Goal: Transaction & Acquisition: Purchase product/service

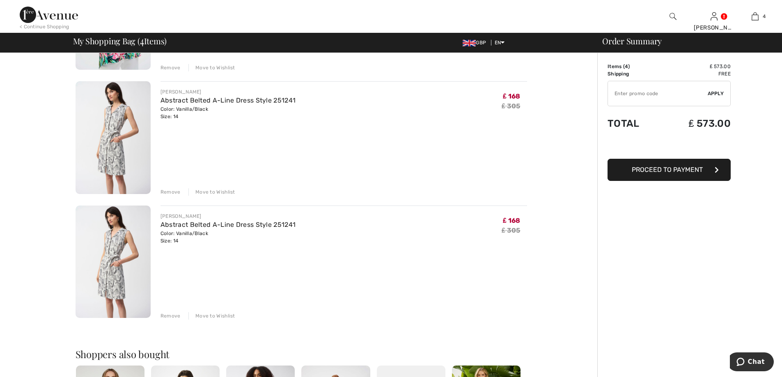
click at [171, 316] on div "Remove" at bounding box center [171, 315] width 20 height 7
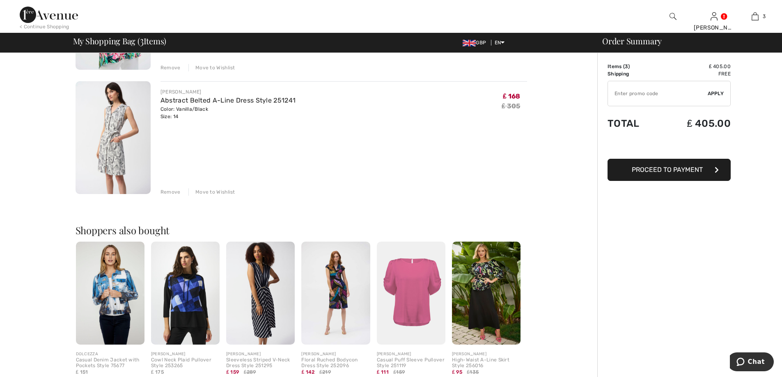
click at [624, 92] on input "TEXT" at bounding box center [658, 93] width 100 height 25
type input "SALEAVENUE"
click at [716, 92] on span "Apply" at bounding box center [716, 93] width 16 height 7
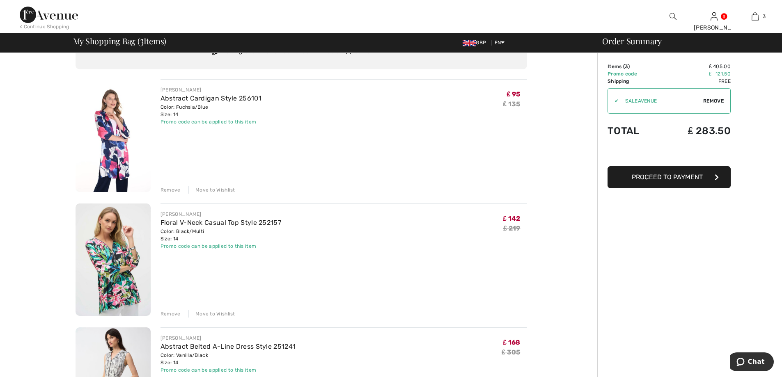
scroll to position [82, 0]
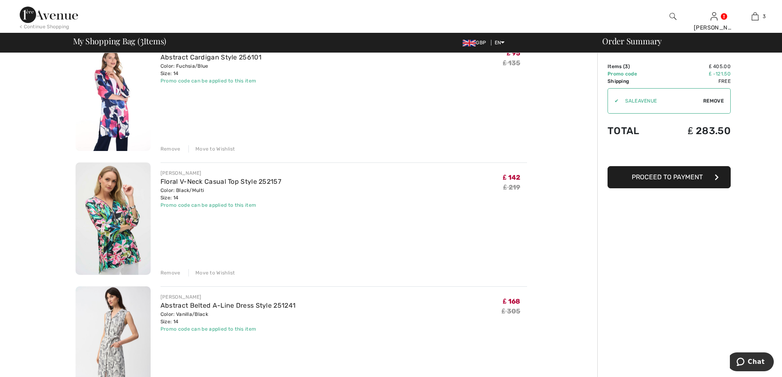
click at [116, 218] on img at bounding box center [113, 219] width 75 height 113
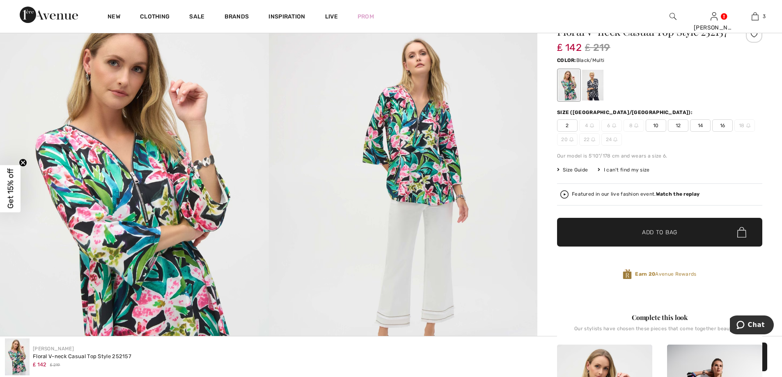
scroll to position [82, 0]
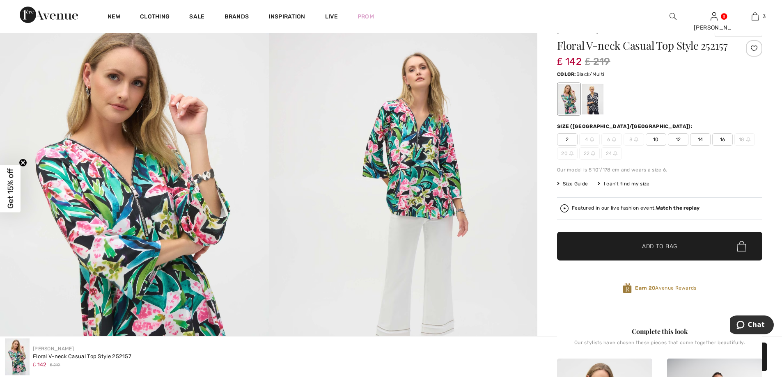
click at [155, 235] on img at bounding box center [134, 217] width 269 height 403
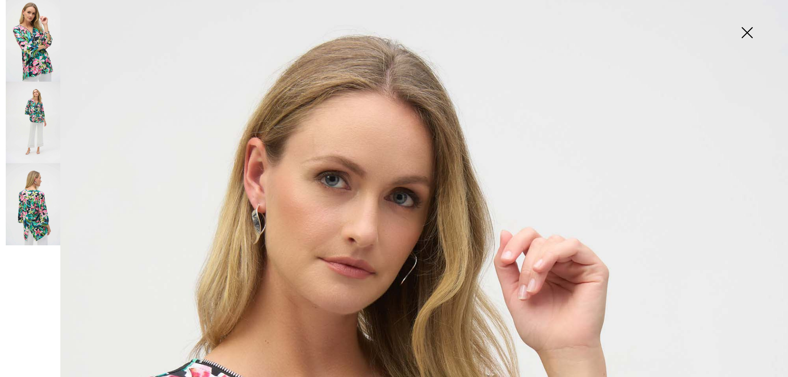
scroll to position [0, 0]
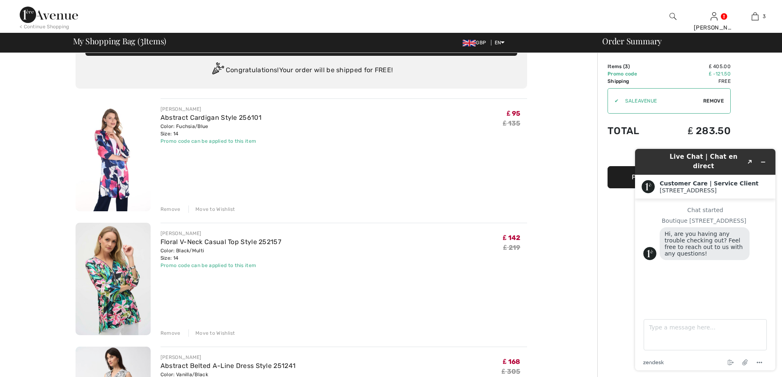
scroll to position [41, 0]
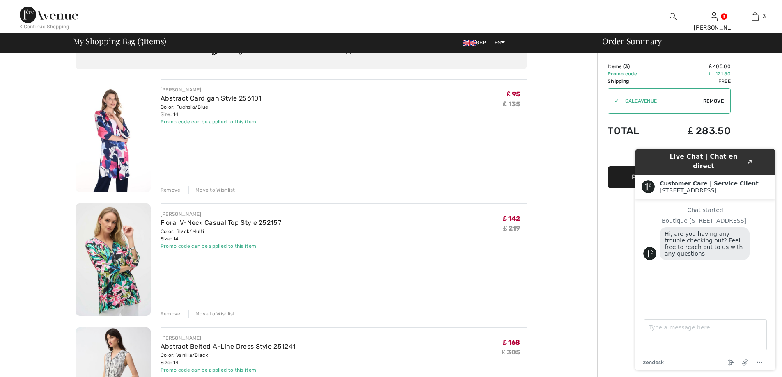
click at [402, 239] on div "JOSEPH RIBKOFF Floral V-Neck Casual Top Style 252157 Color: Black/Multi Size: 1…" at bounding box center [344, 230] width 367 height 39
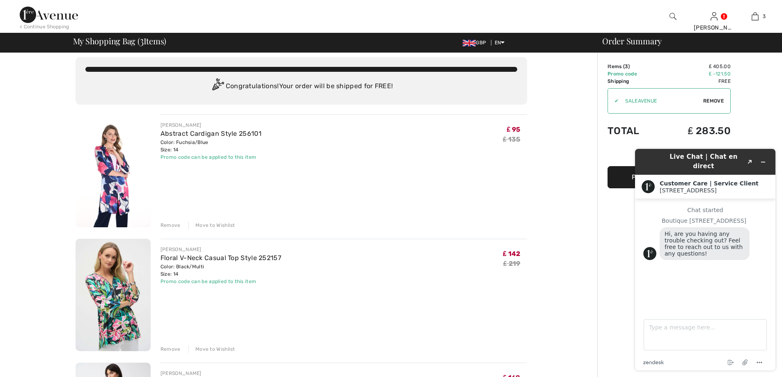
scroll to position [0, 0]
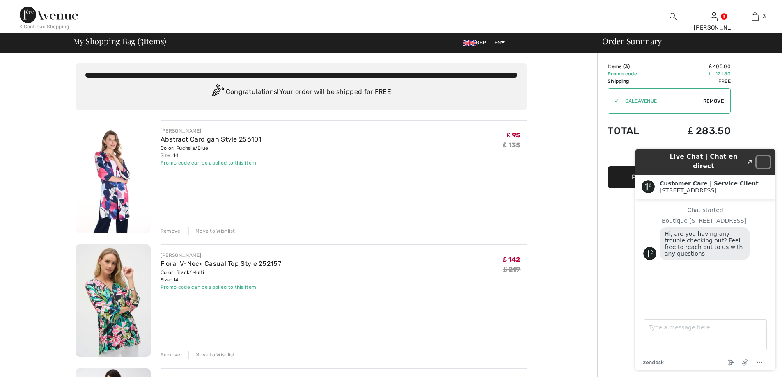
click at [764, 159] on icon "Minimize widget" at bounding box center [763, 162] width 6 height 6
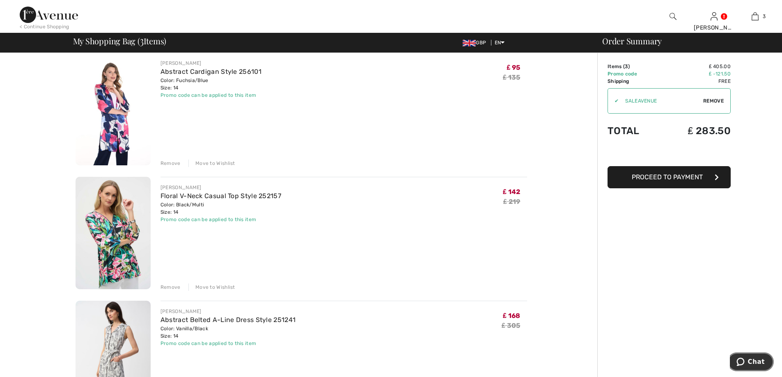
scroll to position [82, 0]
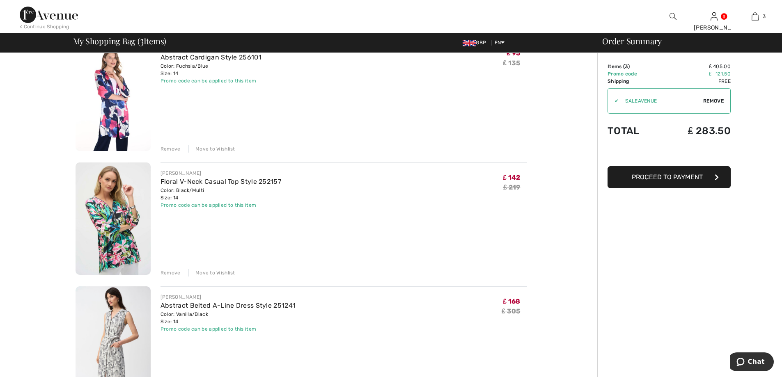
click at [119, 237] on img at bounding box center [113, 219] width 75 height 113
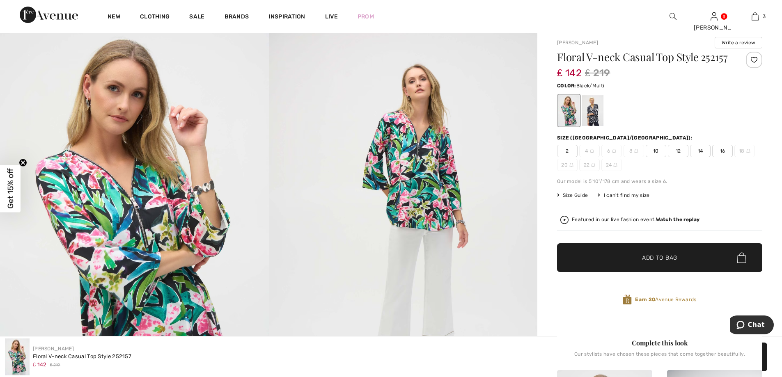
scroll to position [41, 0]
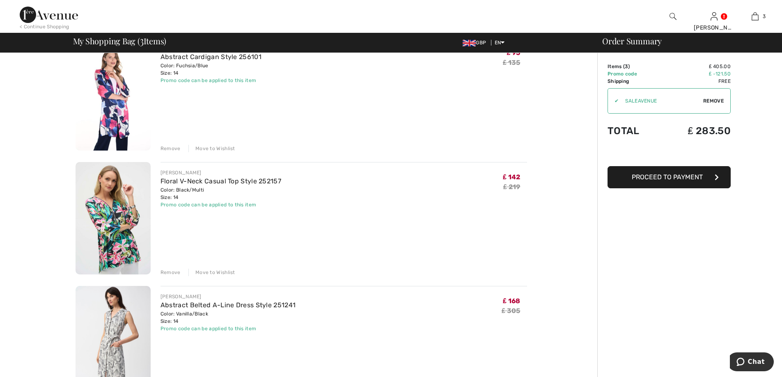
scroll to position [82, 0]
click at [116, 230] on img at bounding box center [113, 219] width 75 height 113
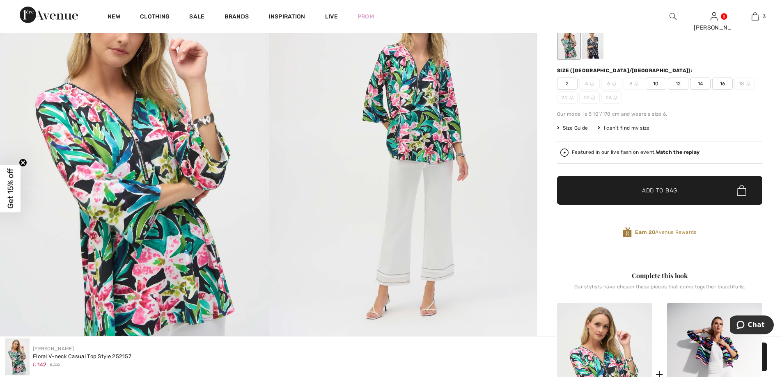
scroll to position [123, 0]
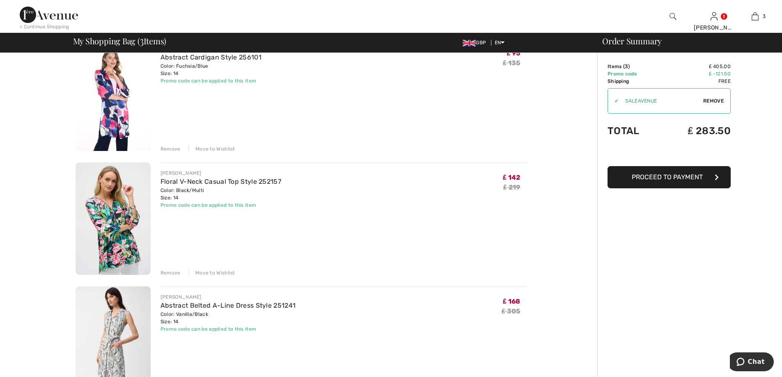
checkbox input "true"
click at [673, 180] on span "Proceed to Payment" at bounding box center [667, 177] width 71 height 8
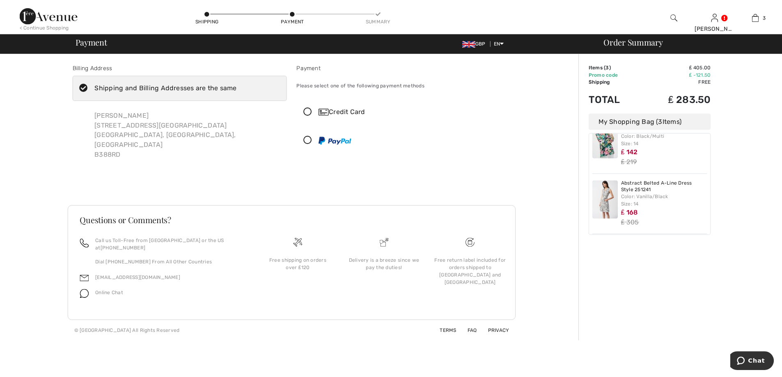
scroll to position [84, 0]
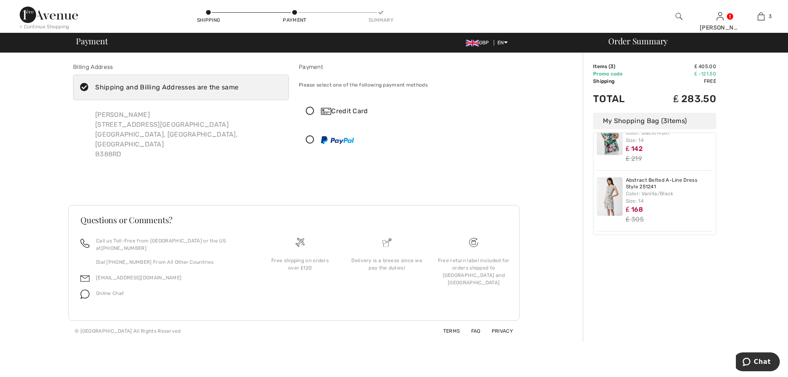
click at [310, 111] on icon at bounding box center [310, 111] width 22 height 9
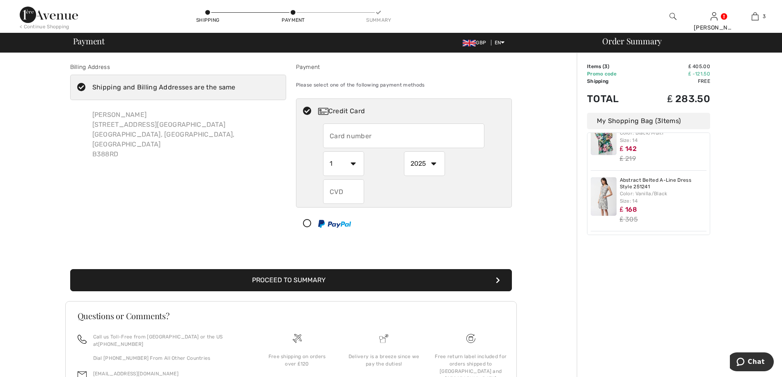
click at [392, 138] on input "text" at bounding box center [403, 136] width 161 height 25
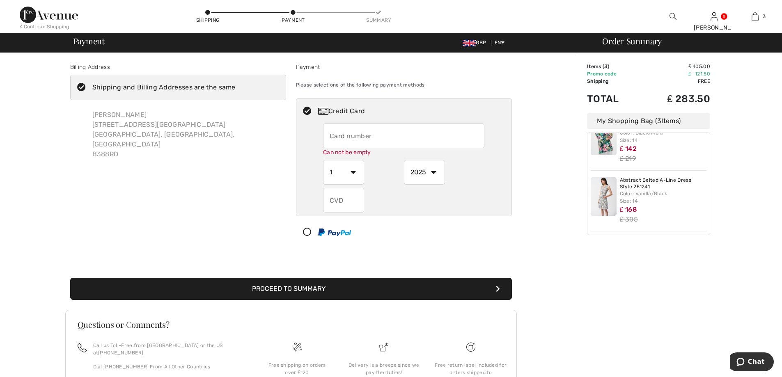
type input "4763681623335268"
select select "8"
select select "2030"
type input "306"
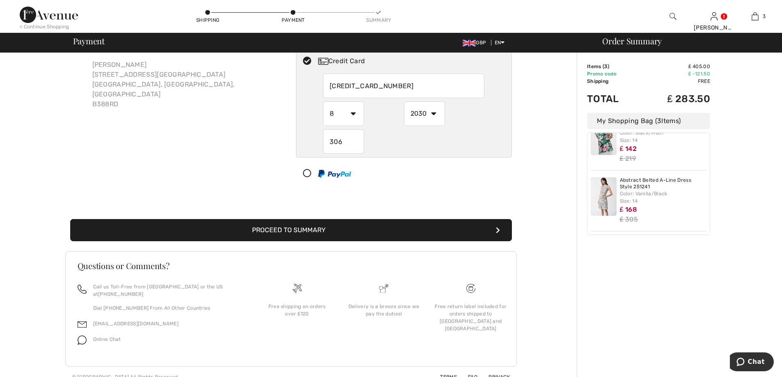
scroll to position [53, 0]
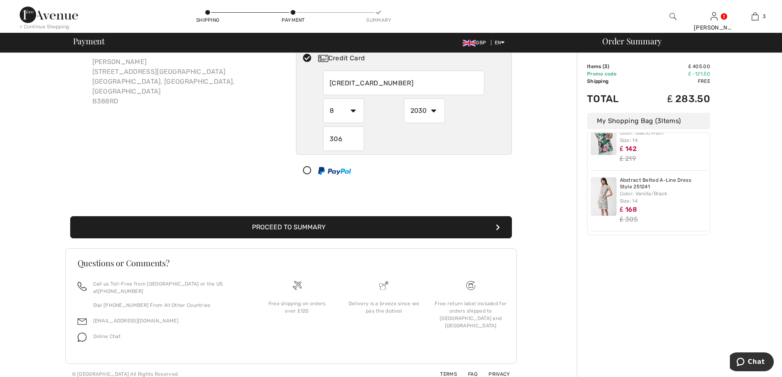
click at [448, 226] on button "Proceed to Summary" at bounding box center [291, 227] width 442 height 22
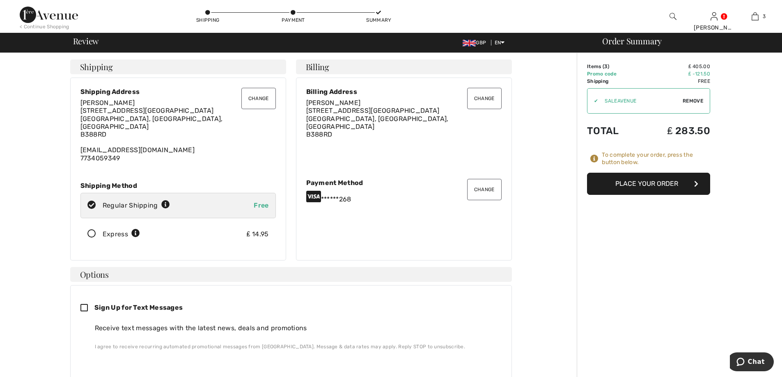
click at [640, 184] on button "Place Your Order" at bounding box center [648, 184] width 123 height 22
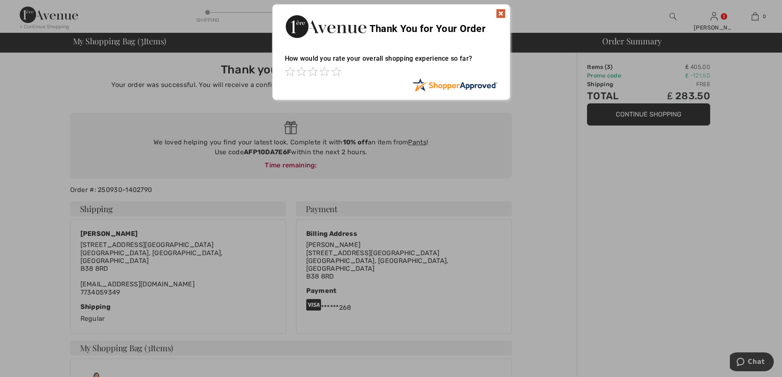
drag, startPoint x: 499, startPoint y: 12, endPoint x: 496, endPoint y: 25, distance: 13.4
click at [499, 12] on img at bounding box center [501, 14] width 10 height 10
